Goal: Information Seeking & Learning: Learn about a topic

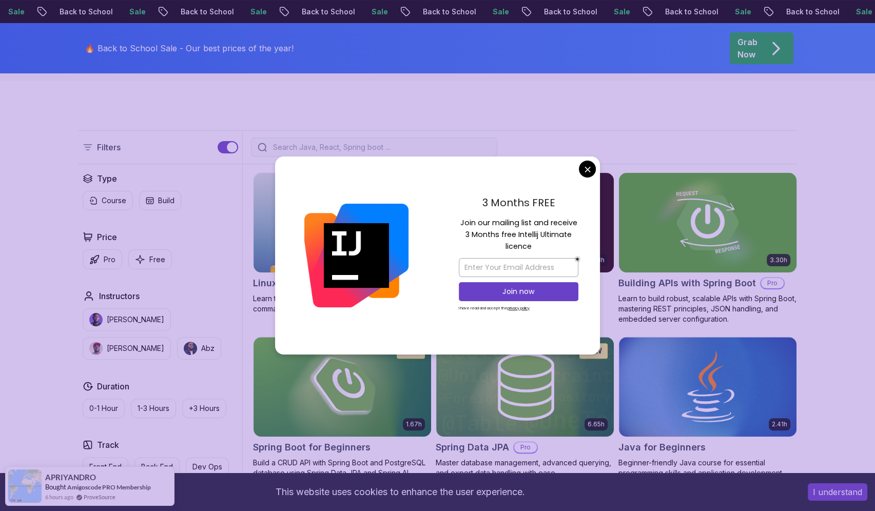
scroll to position [205, 0]
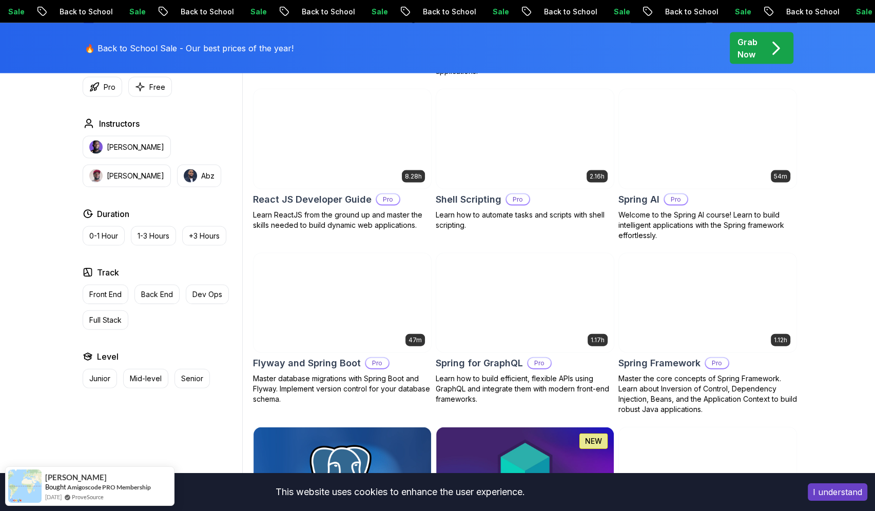
scroll to position [2413, 0]
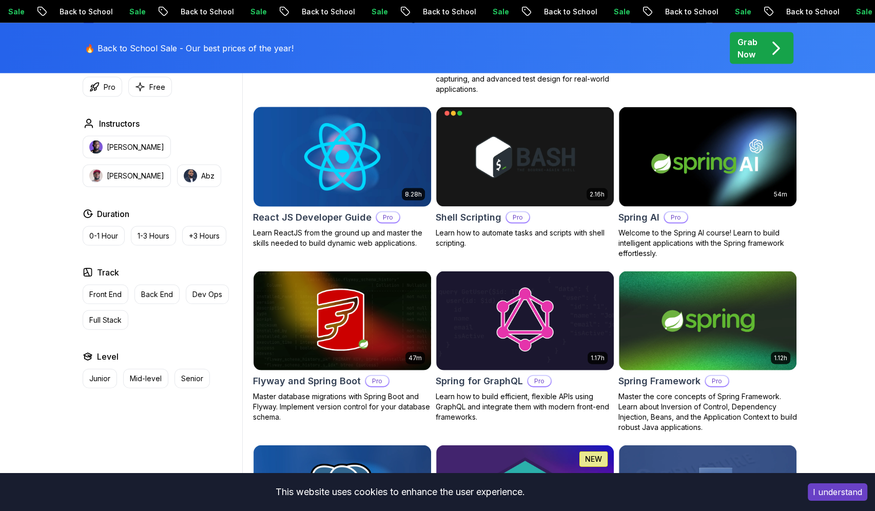
click at [394, 173] on img at bounding box center [342, 157] width 186 height 104
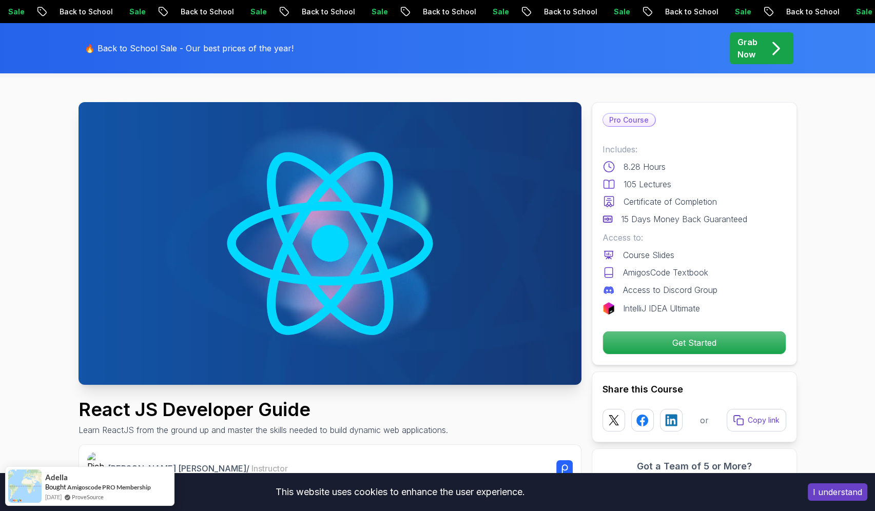
scroll to position [103, 0]
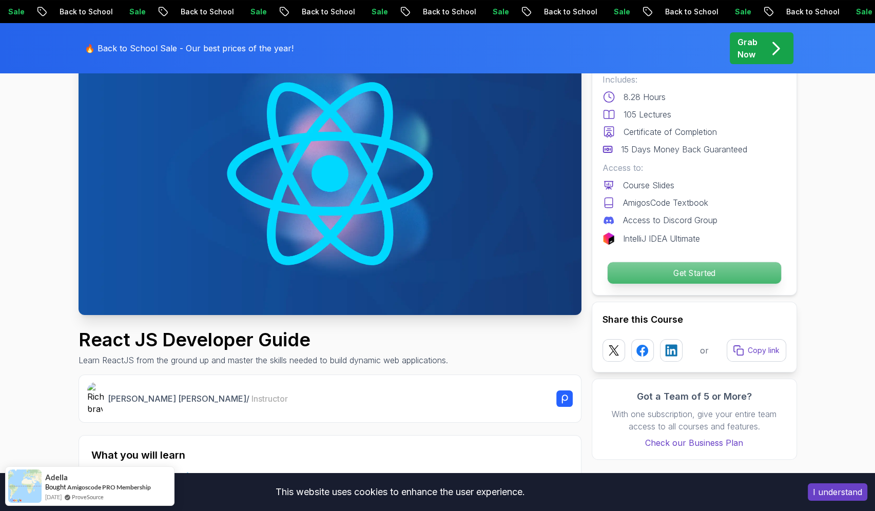
click at [703, 270] on p "Get Started" at bounding box center [694, 273] width 174 height 22
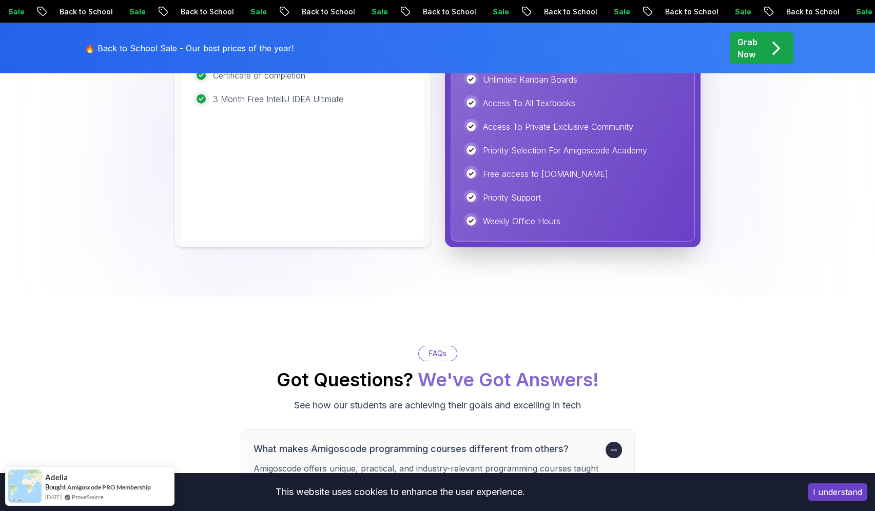
scroll to position [2520, 0]
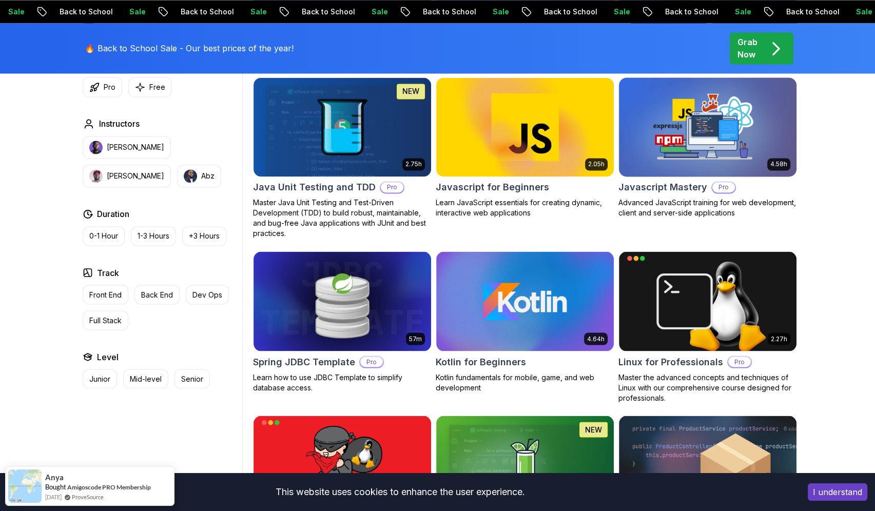
scroll to position [1955, 0]
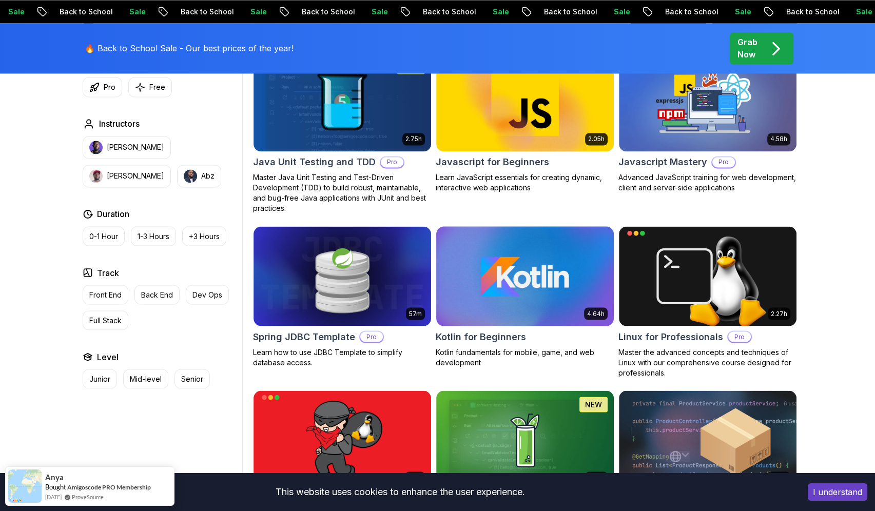
click at [534, 286] on img at bounding box center [525, 276] width 186 height 104
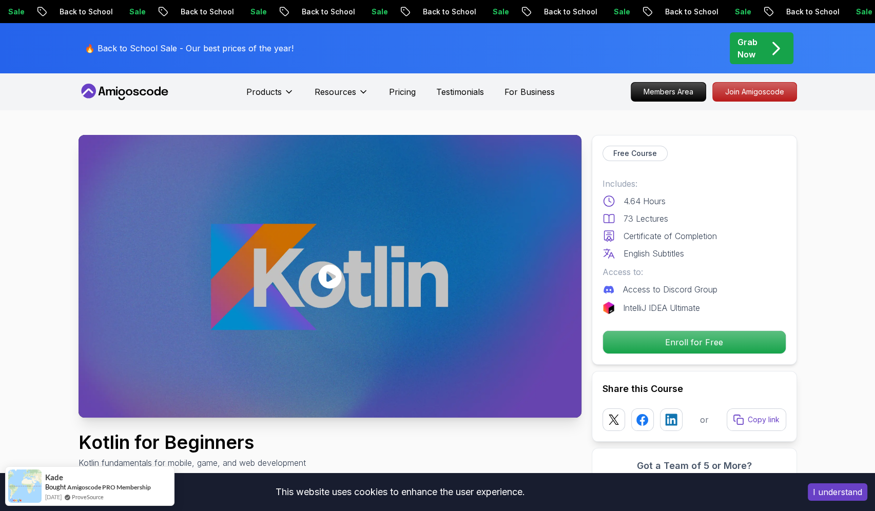
scroll to position [51, 0]
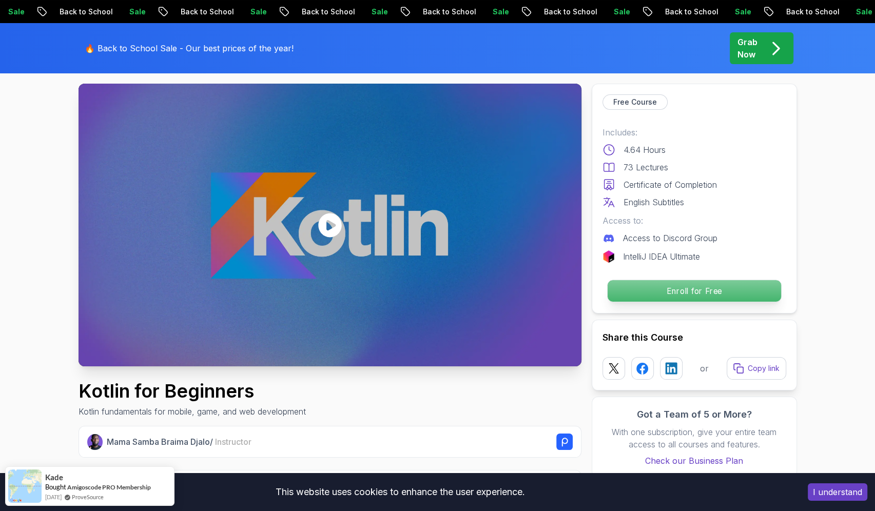
click at [700, 291] on p "Enroll for Free" at bounding box center [694, 291] width 174 height 22
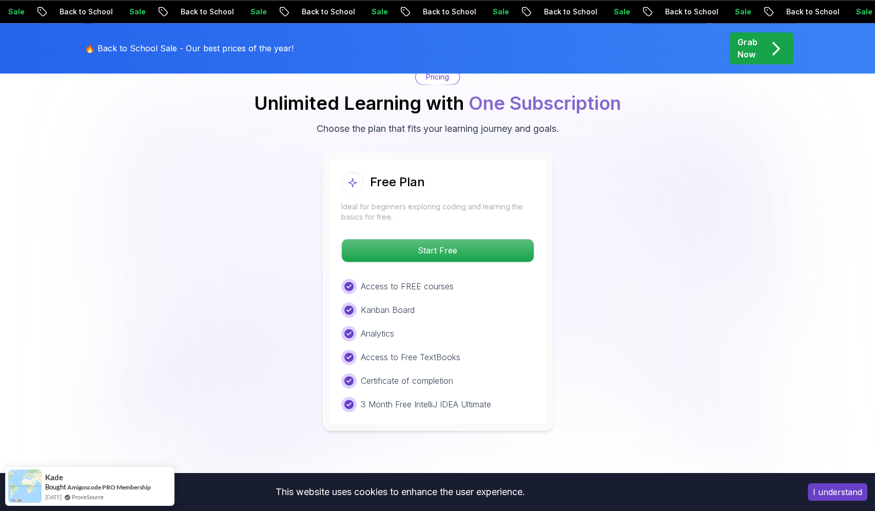
scroll to position [1609, 0]
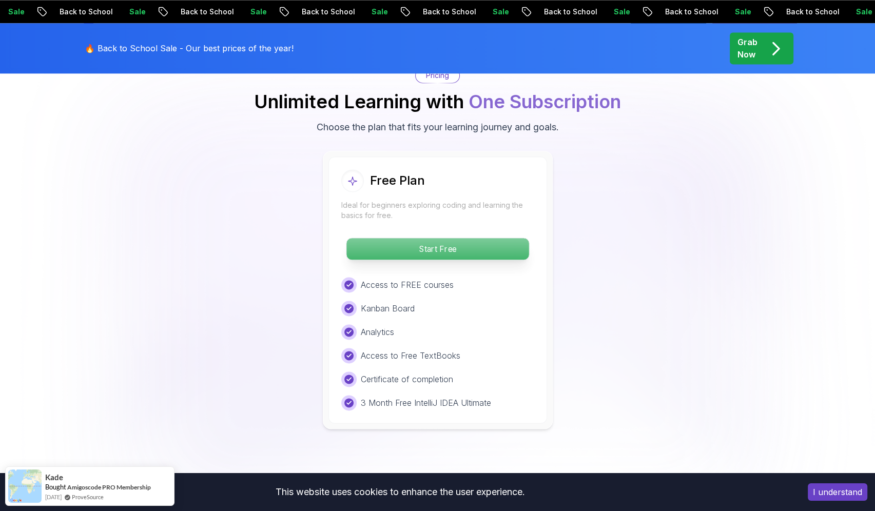
click at [450, 251] on p "Start Free" at bounding box center [438, 249] width 182 height 22
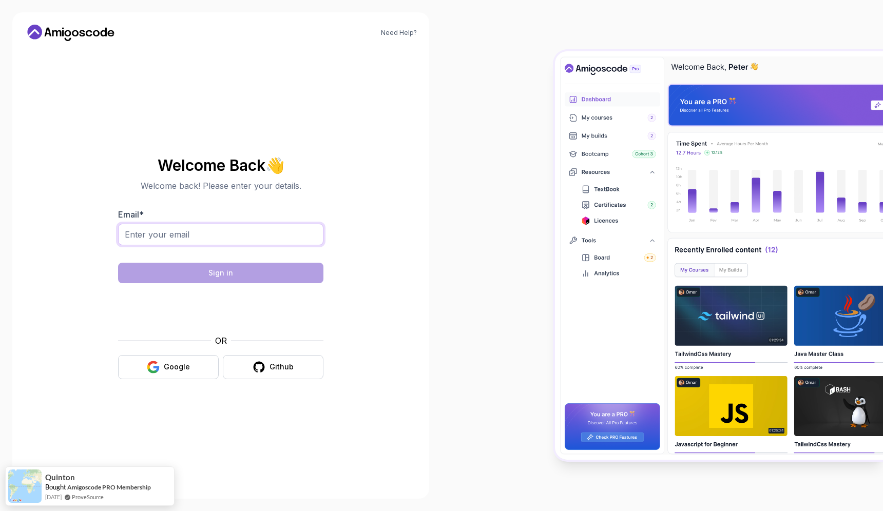
click at [194, 231] on input "Email *" at bounding box center [220, 235] width 205 height 22
type input "sufianaliyyii11@gmail.com"
click at [174, 362] on div "Google" at bounding box center [177, 367] width 26 height 10
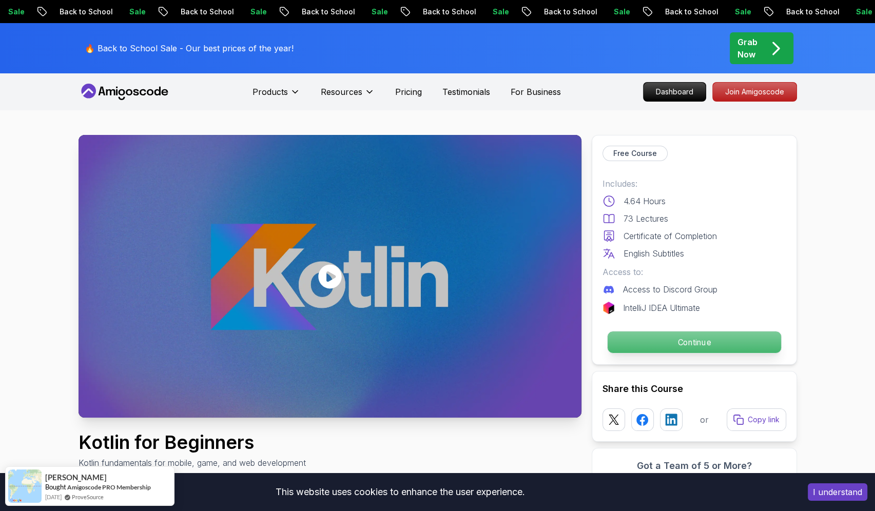
click at [695, 340] on p "Continue" at bounding box center [694, 343] width 174 height 22
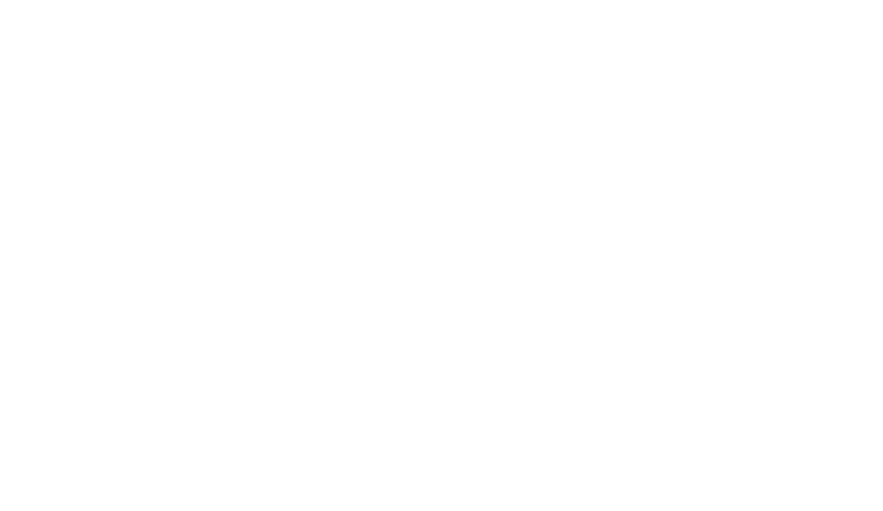
click at [335, 0] on html at bounding box center [441, 0] width 883 height 0
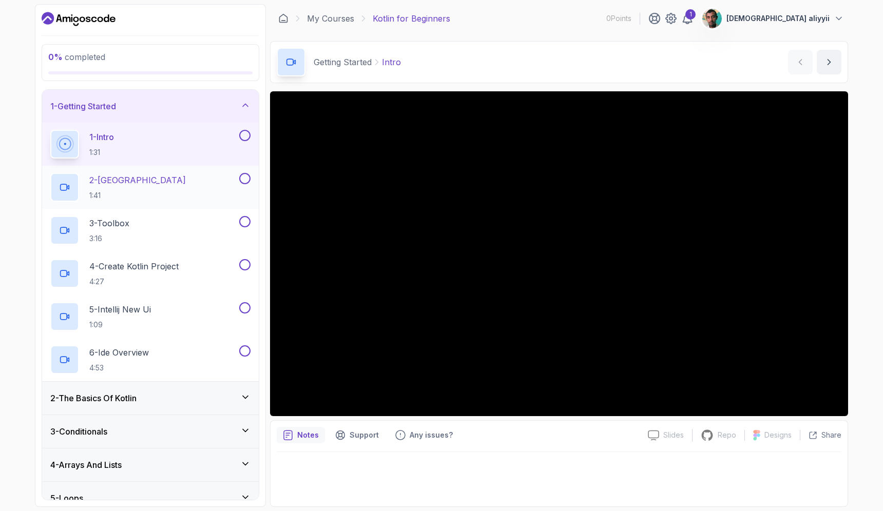
click at [138, 188] on h2 "2 - [GEOGRAPHIC_DATA] 1:41" at bounding box center [137, 187] width 97 height 27
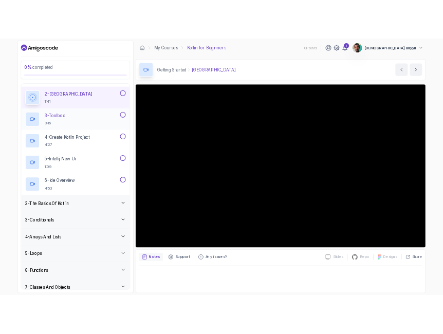
scroll to position [80, 0]
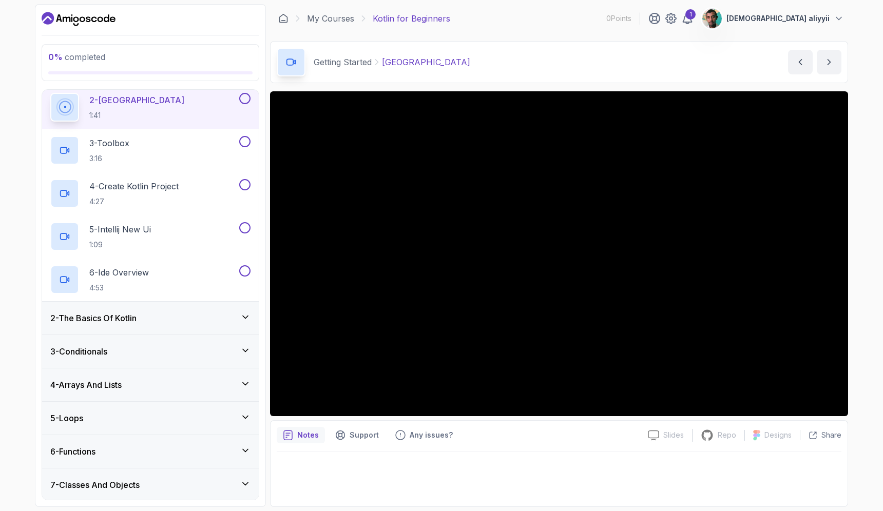
click at [50, 93] on button "2 - [GEOGRAPHIC_DATA] 1:41" at bounding box center [150, 107] width 200 height 29
